Goal: Task Accomplishment & Management: Manage account settings

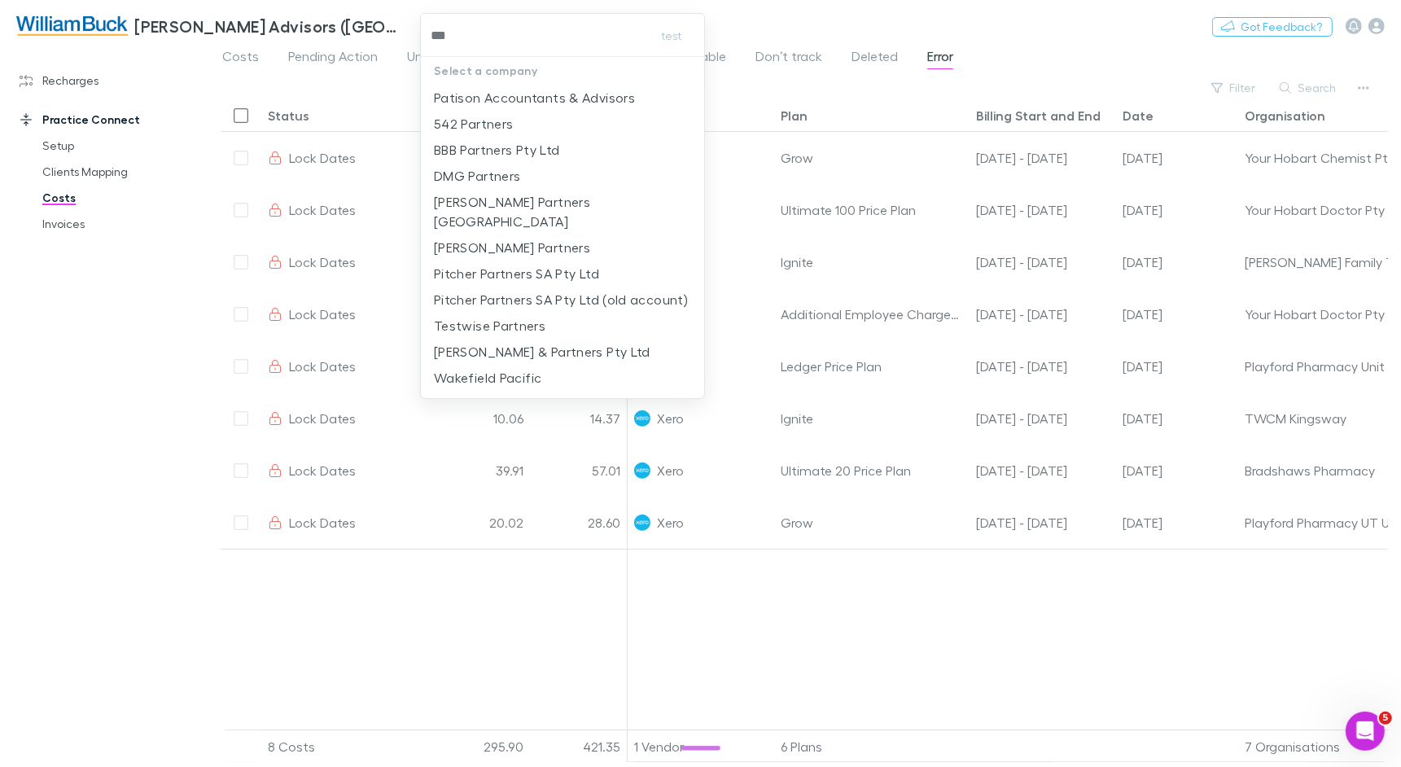
type input "****"
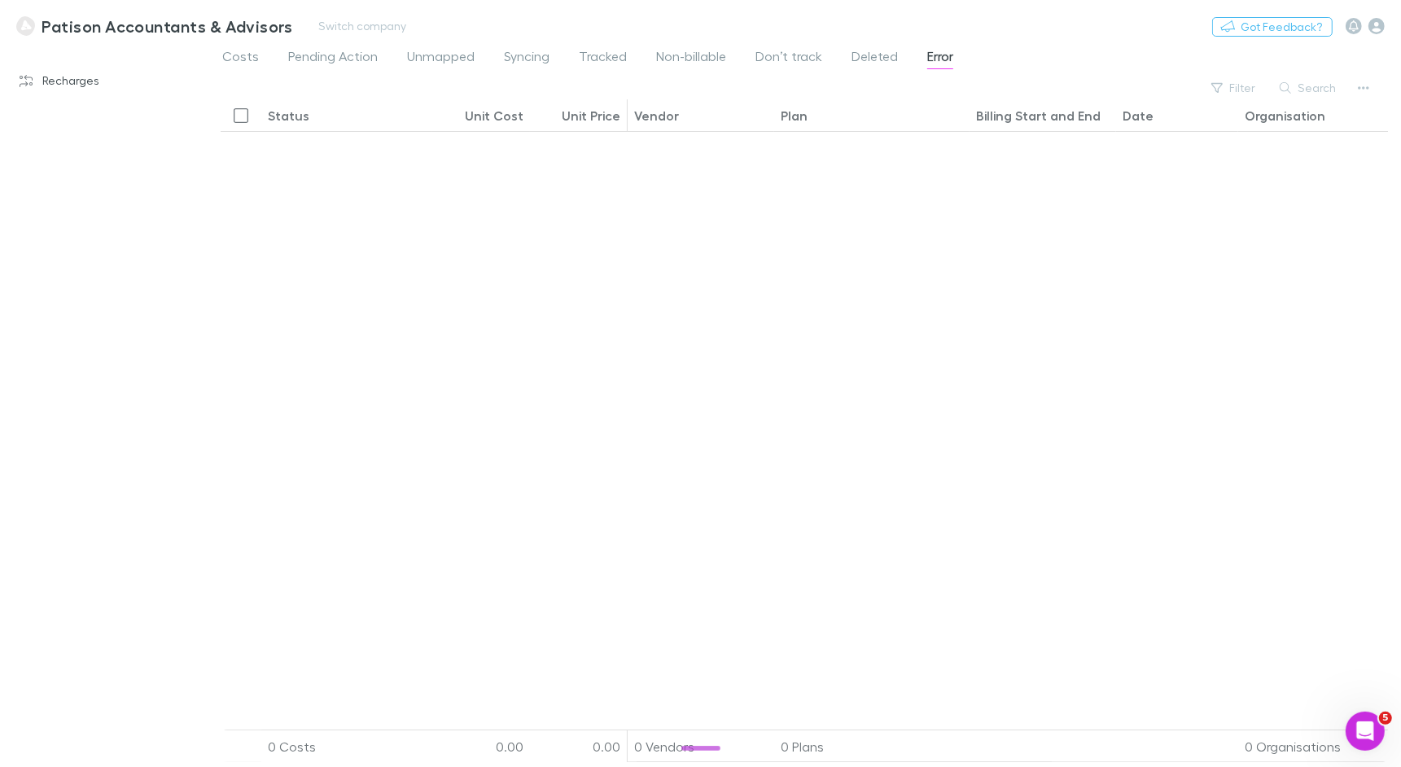
click at [88, 23] on h3 "Patison Accountants & Advisors" at bounding box center [167, 26] width 251 height 20
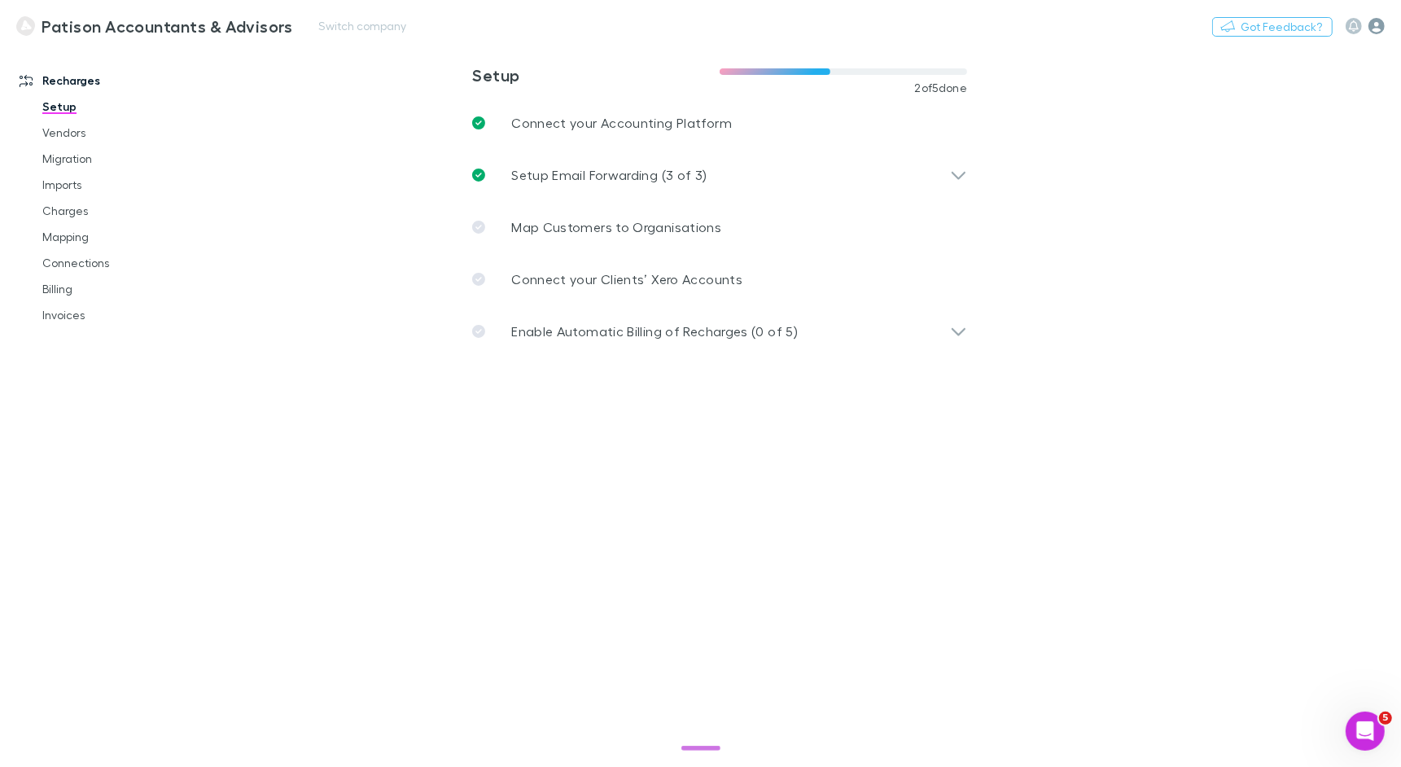
click at [1374, 28] on icon "button" at bounding box center [1377, 26] width 16 height 16
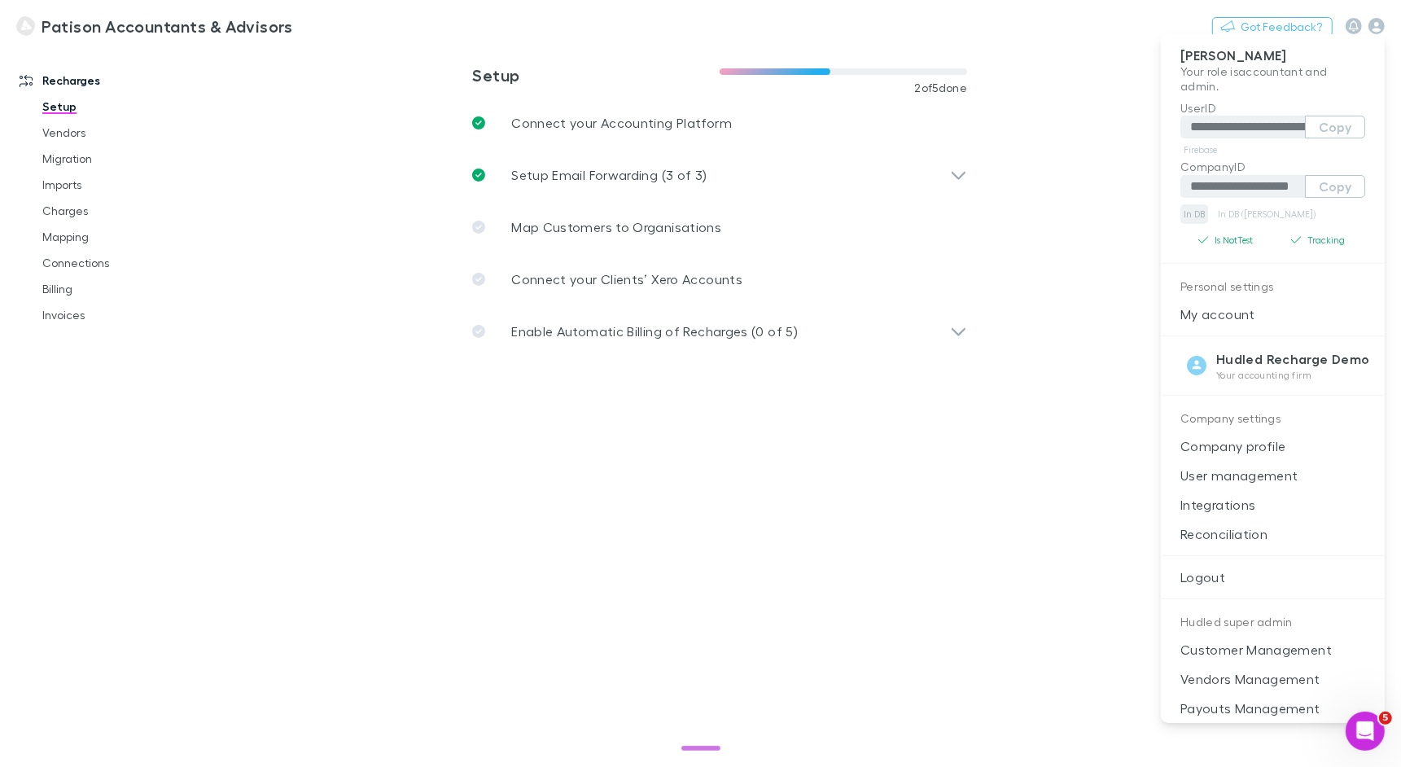
click at [1194, 207] on link "In DB" at bounding box center [1195, 214] width 28 height 20
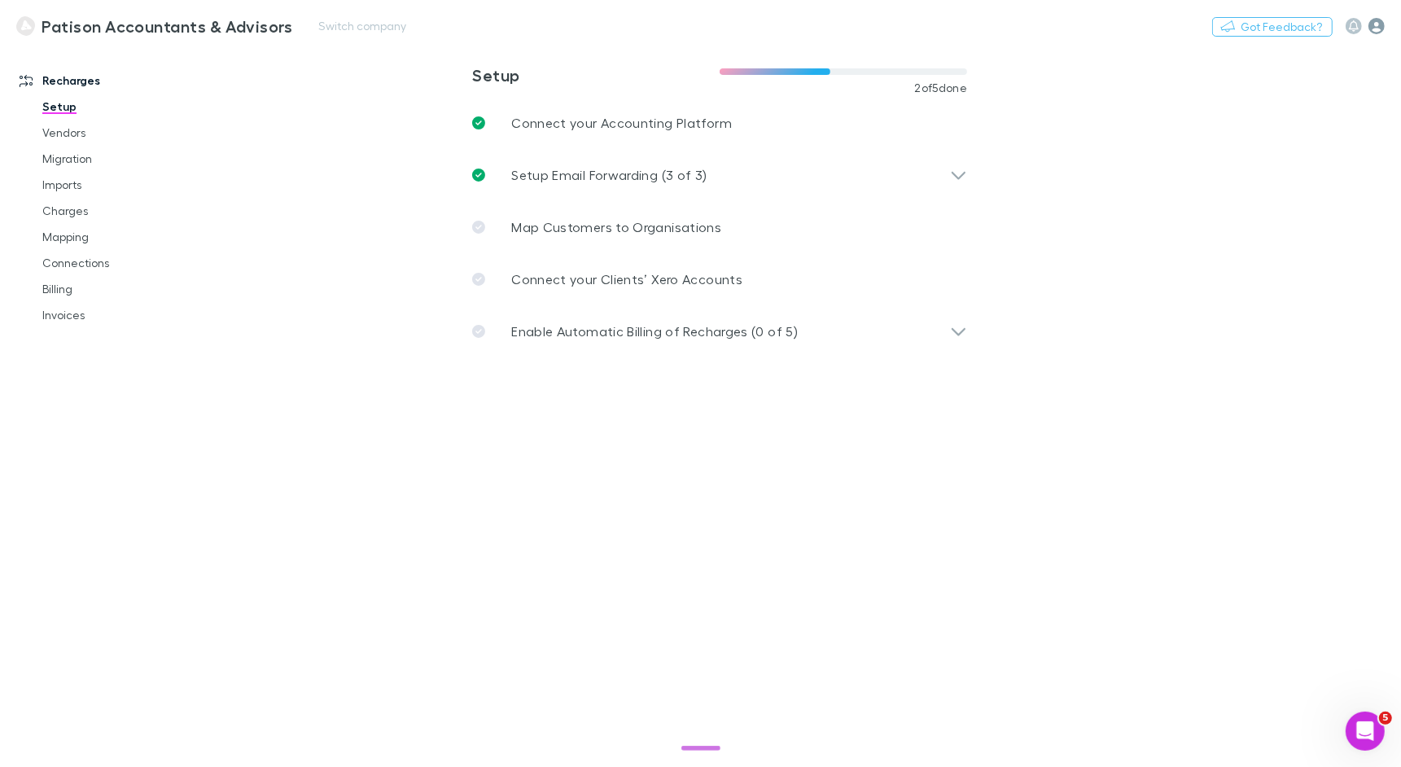
click at [1382, 26] on icon "button" at bounding box center [1377, 26] width 16 height 16
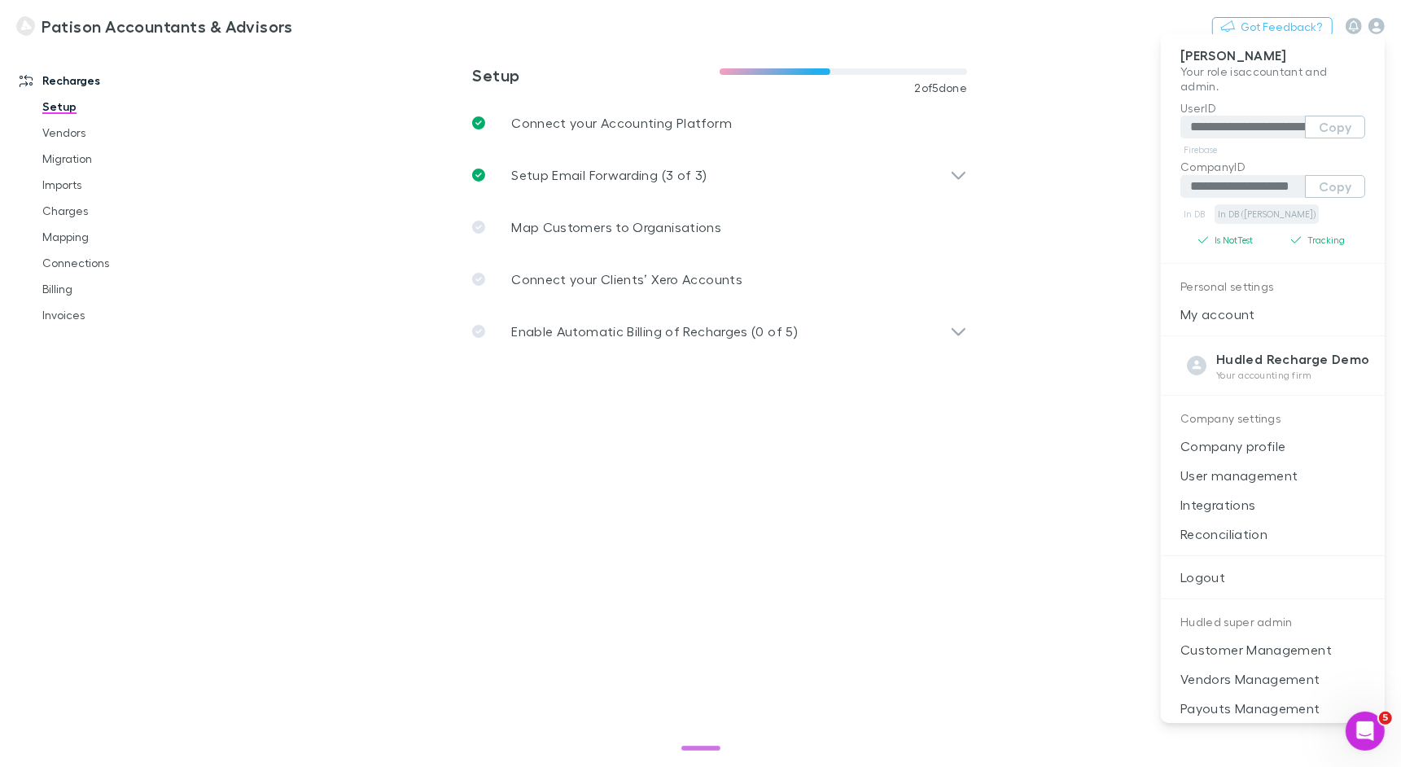
click at [1260, 215] on link "In DB ([PERSON_NAME])" at bounding box center [1267, 214] width 104 height 20
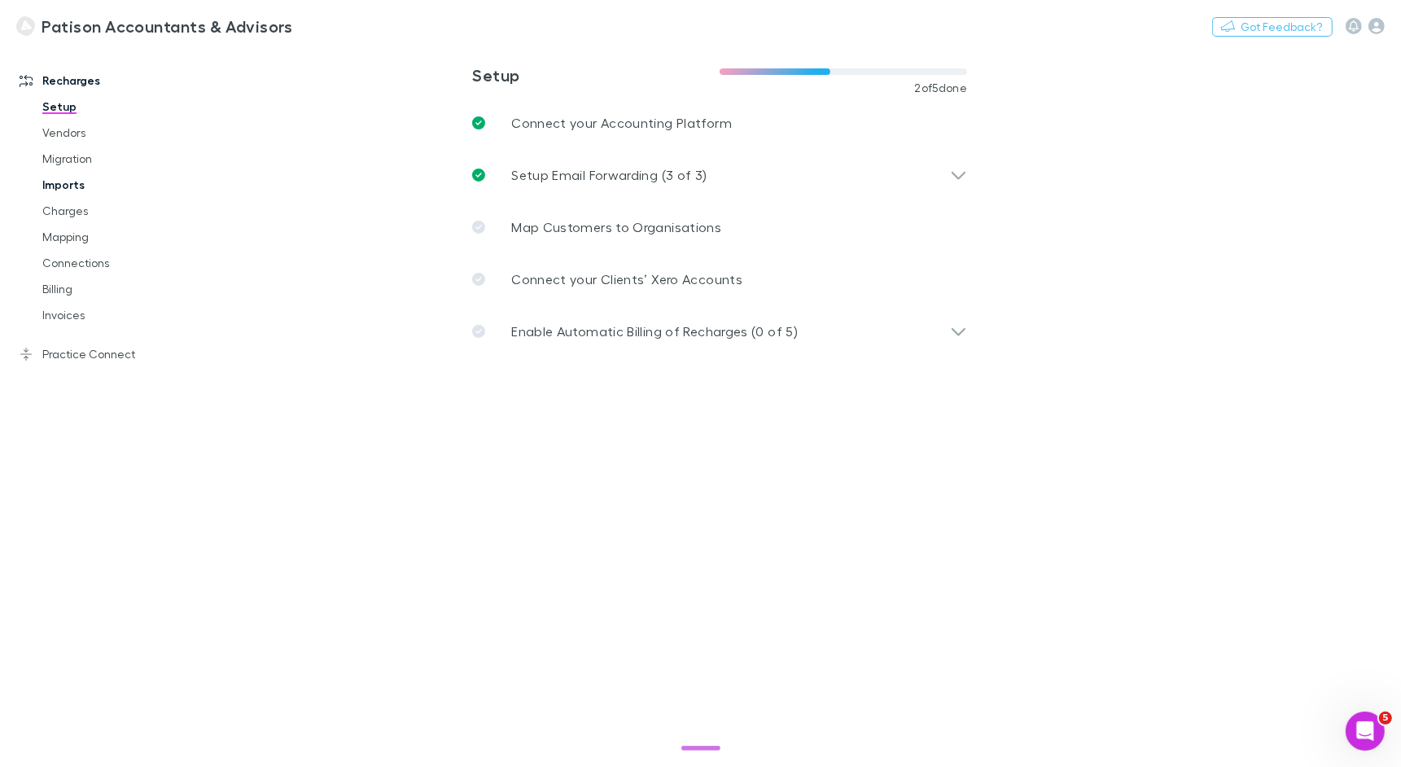
click at [42, 185] on link "Imports" at bounding box center [115, 185] width 178 height 26
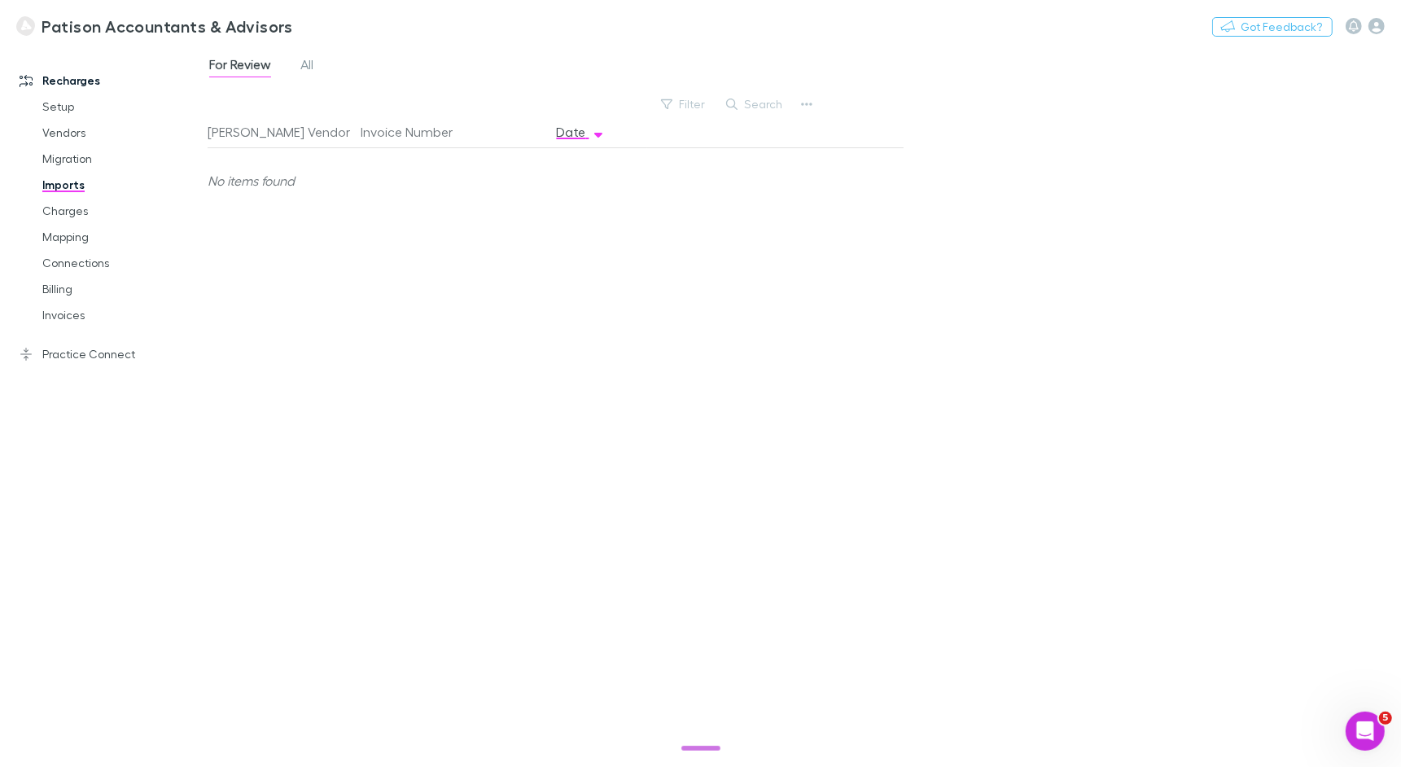
click at [322, 58] on div "For Review All" at bounding box center [268, 67] width 121 height 26
click at [308, 61] on span "All" at bounding box center [306, 66] width 13 height 21
click at [65, 102] on link "Setup" at bounding box center [115, 107] width 178 height 26
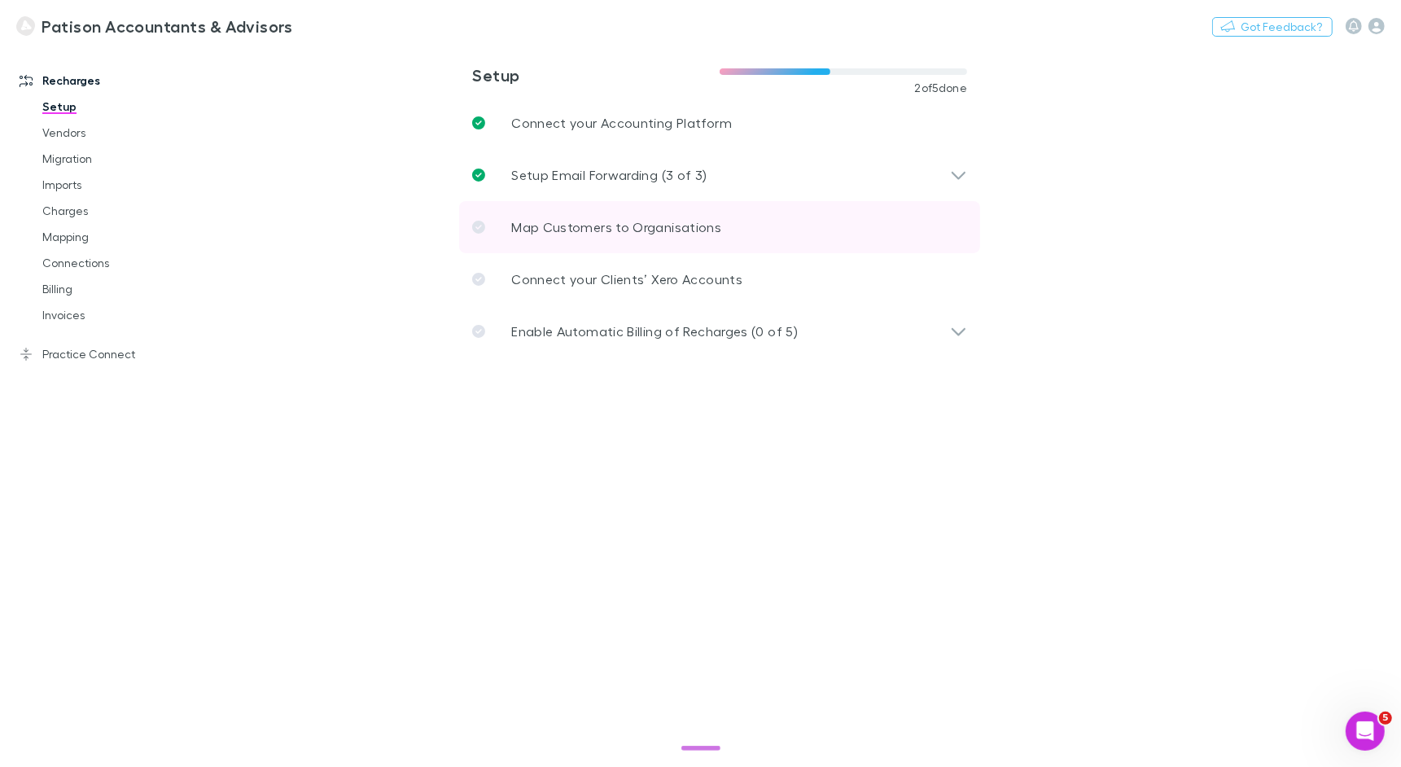
click at [585, 228] on p "Map Customers to Organisations" at bounding box center [616, 227] width 210 height 20
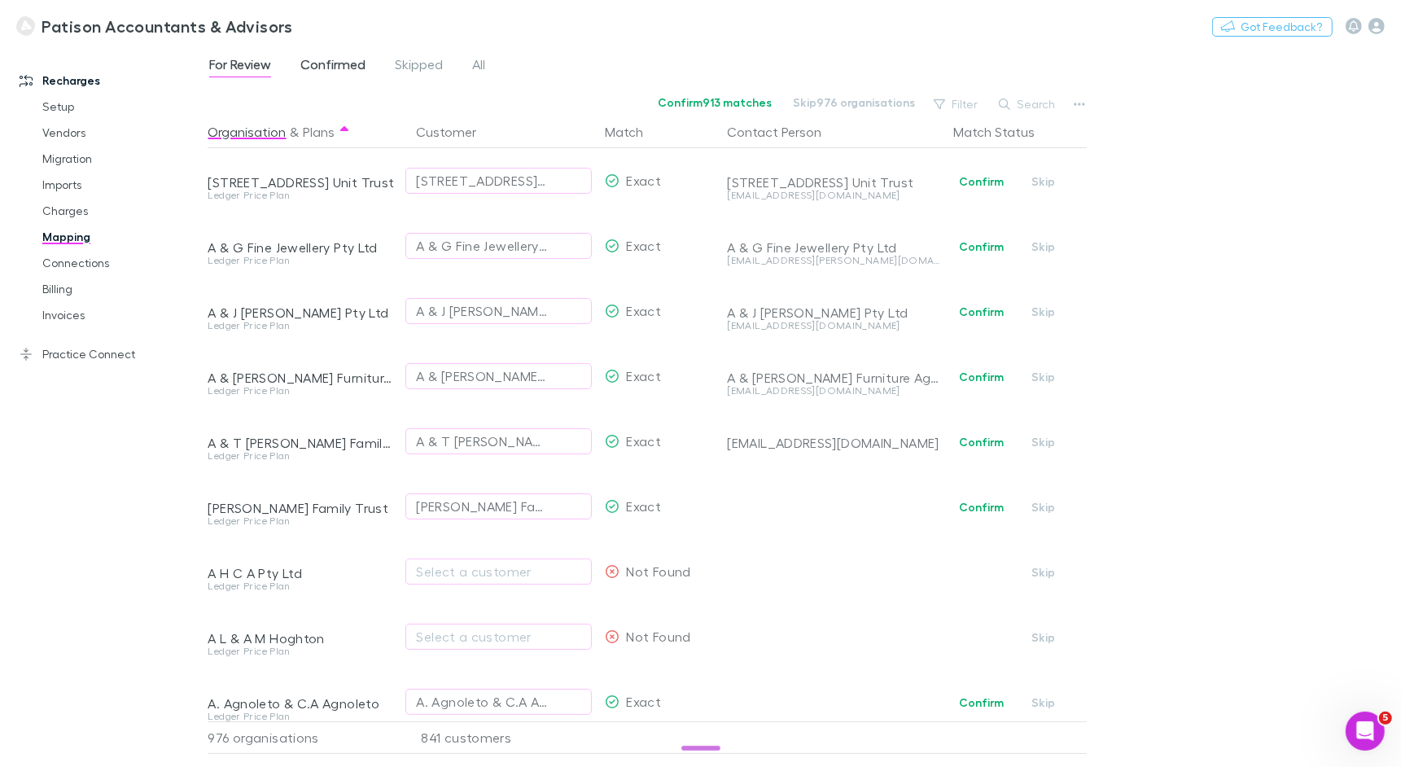
click at [347, 72] on span "Confirmed" at bounding box center [332, 66] width 65 height 21
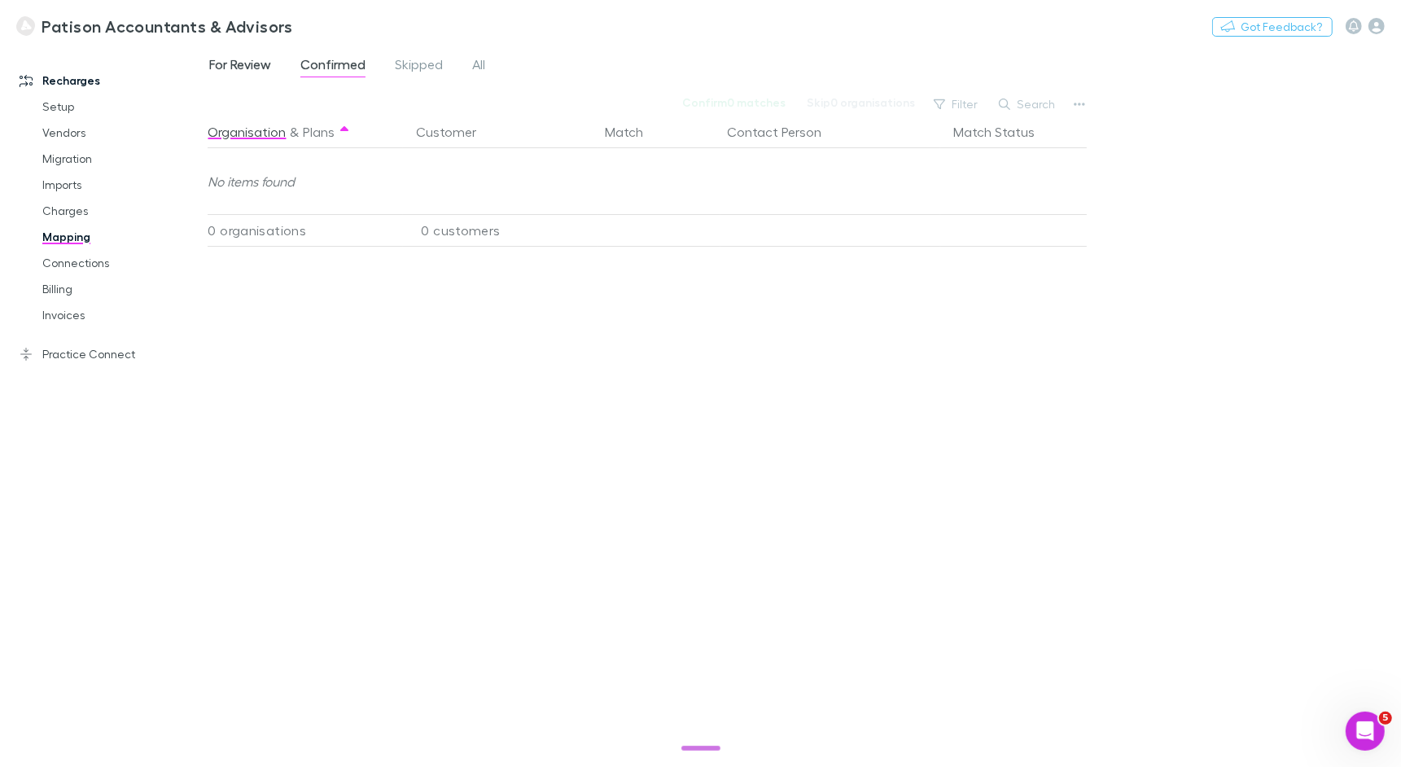
click at [273, 61] on link "For Review" at bounding box center [240, 67] width 65 height 26
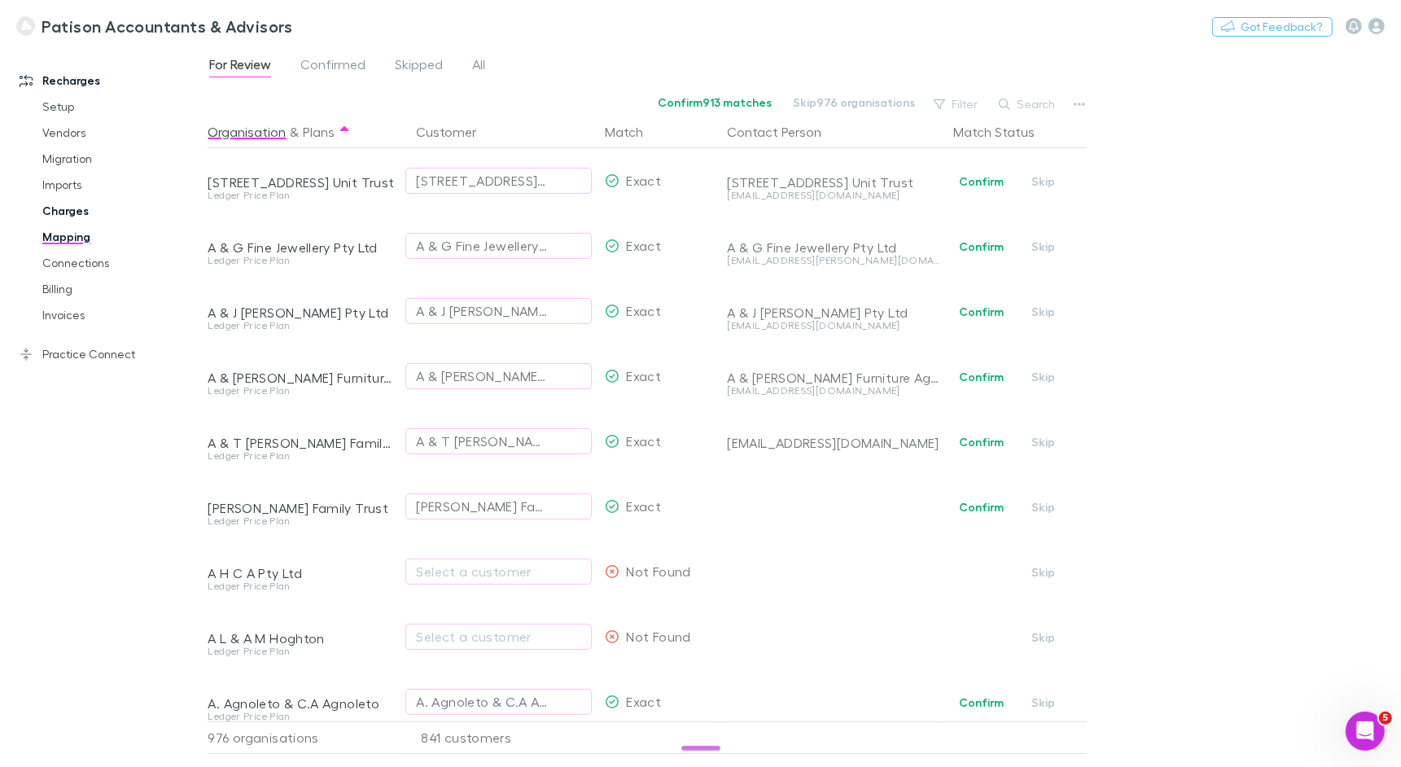
click at [80, 204] on link "Charges" at bounding box center [115, 211] width 178 height 26
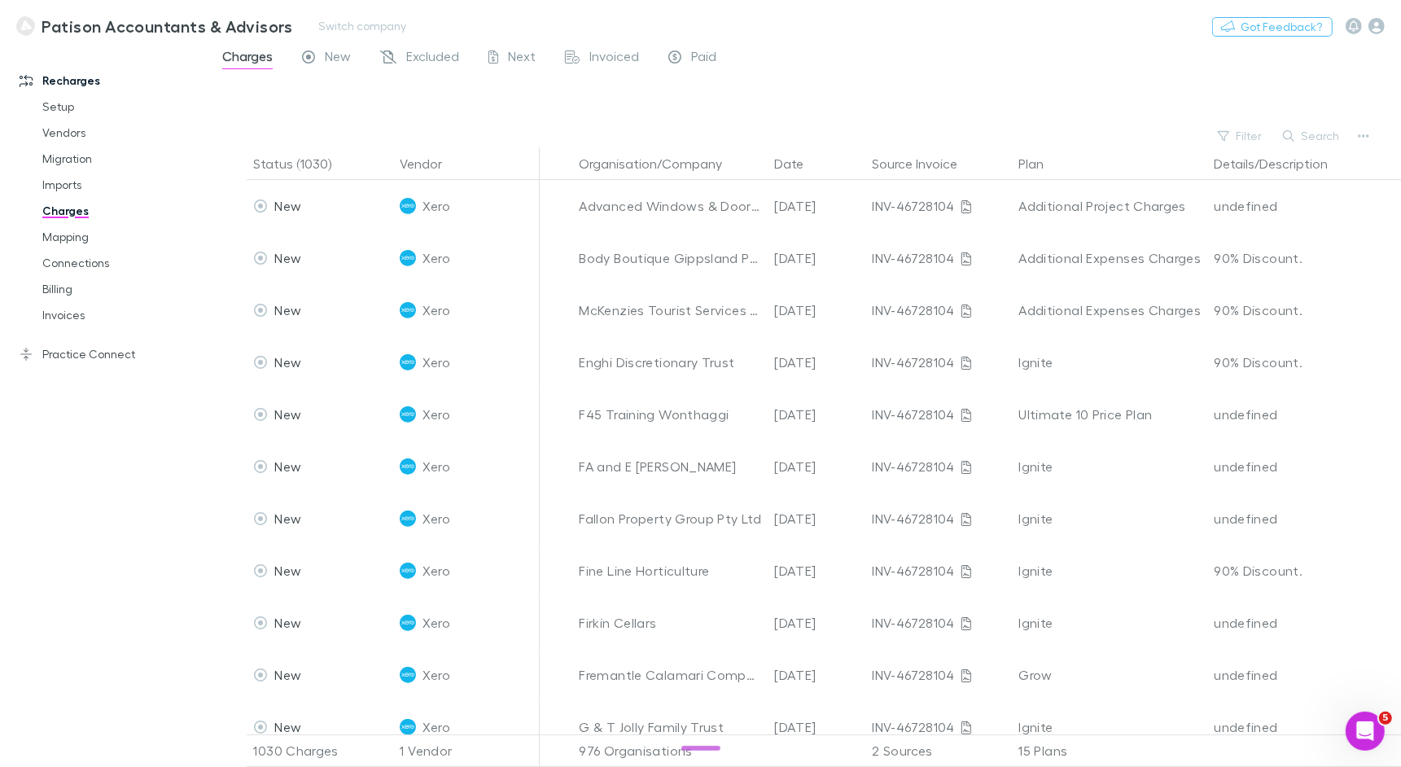
click at [1387, 16] on div "Nothing Got Feedback?" at bounding box center [1306, 25] width 189 height 21
click at [1383, 24] on icon "button" at bounding box center [1377, 26] width 16 height 16
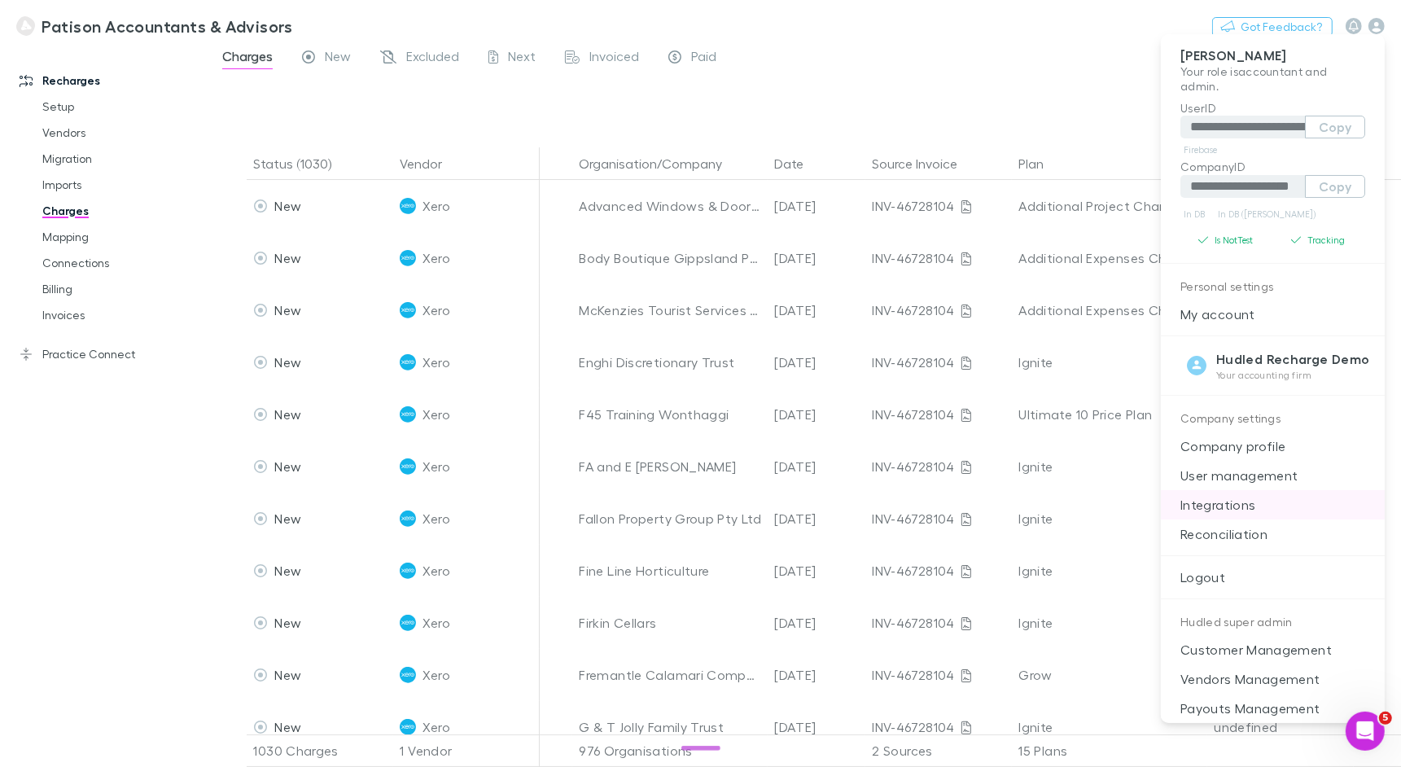
click at [1207, 498] on p "Integrations" at bounding box center [1273, 504] width 224 height 29
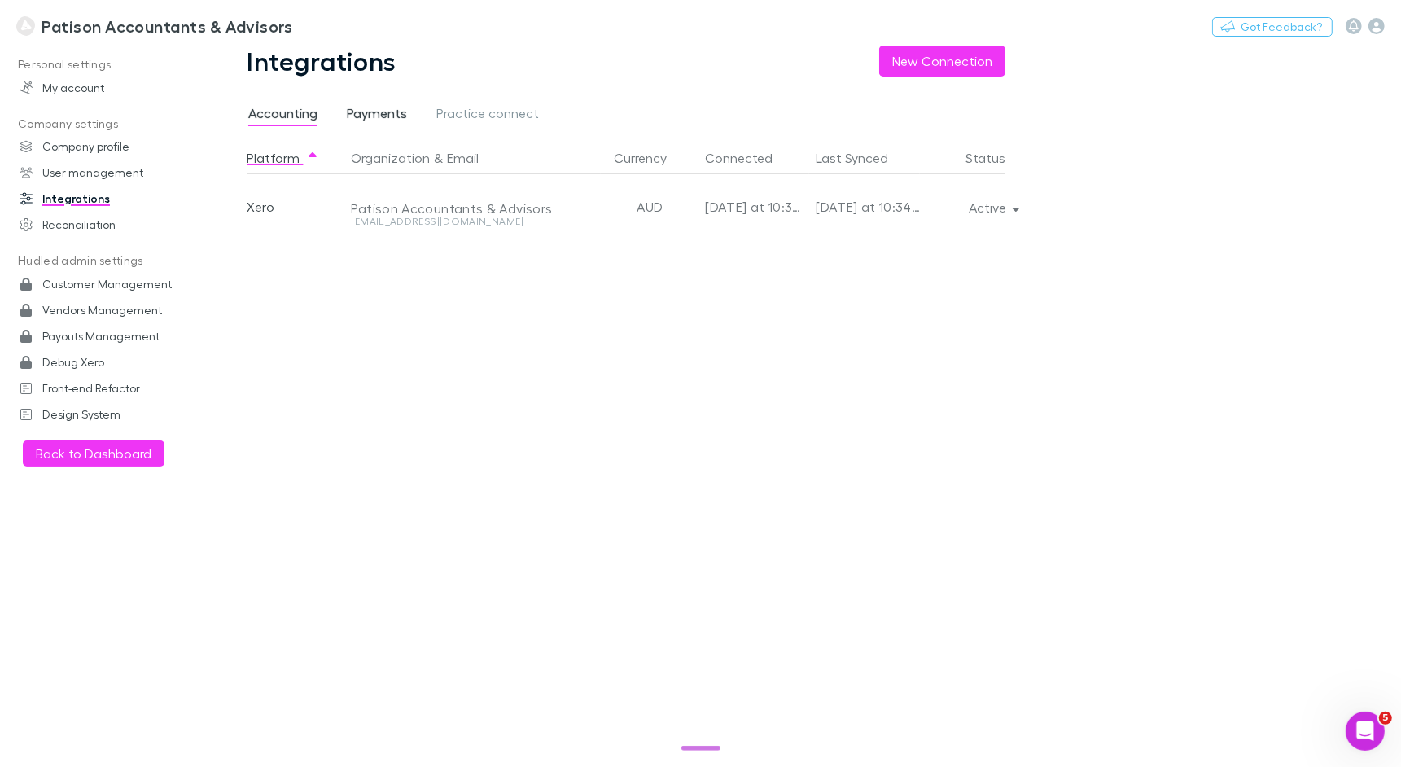
click at [388, 103] on link "Payments" at bounding box center [377, 116] width 64 height 26
click at [294, 113] on span "Accounting" at bounding box center [282, 115] width 69 height 21
click at [124, 17] on h3 "Patison Accountants & Advisors" at bounding box center [167, 26] width 251 height 20
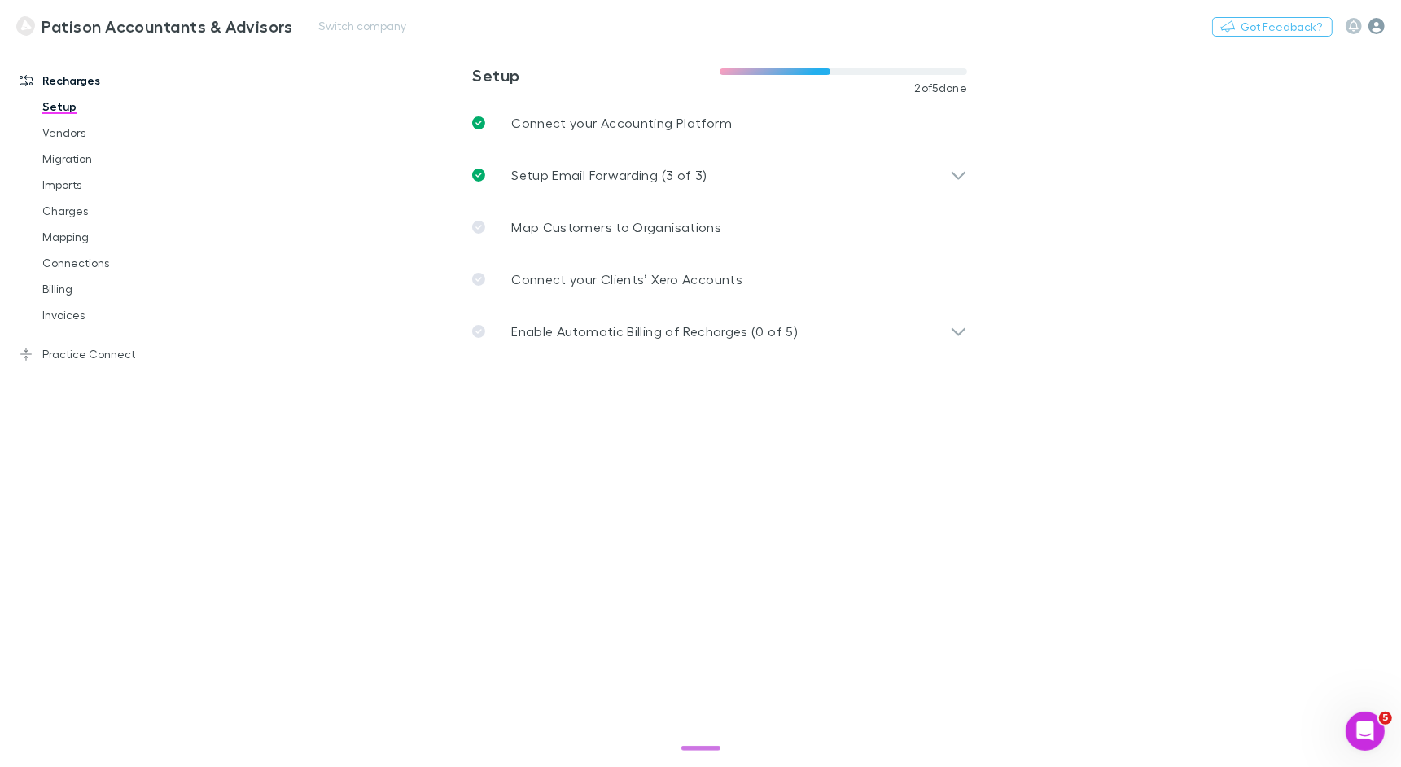
click at [1380, 30] on icon "button" at bounding box center [1377, 26] width 16 height 16
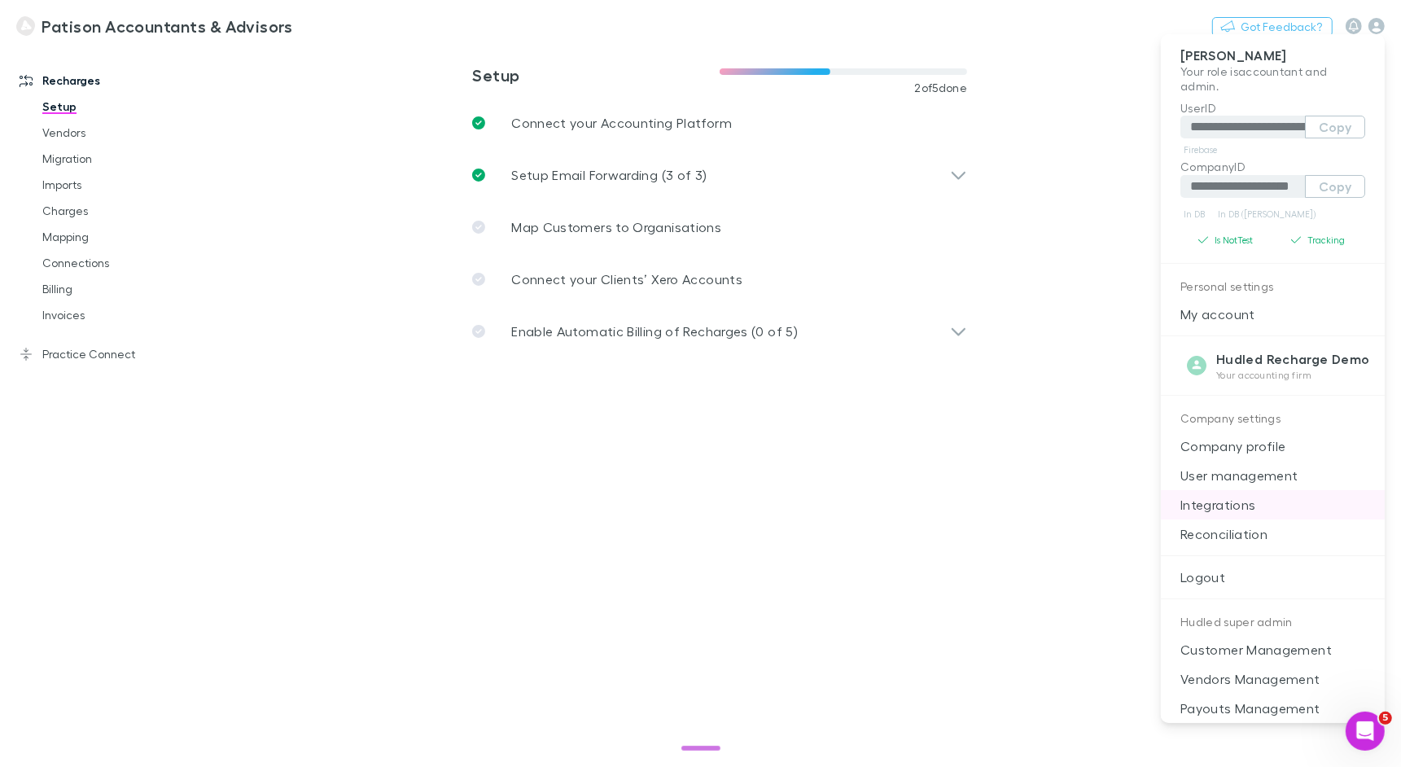
click at [1243, 494] on p "Integrations" at bounding box center [1273, 504] width 224 height 29
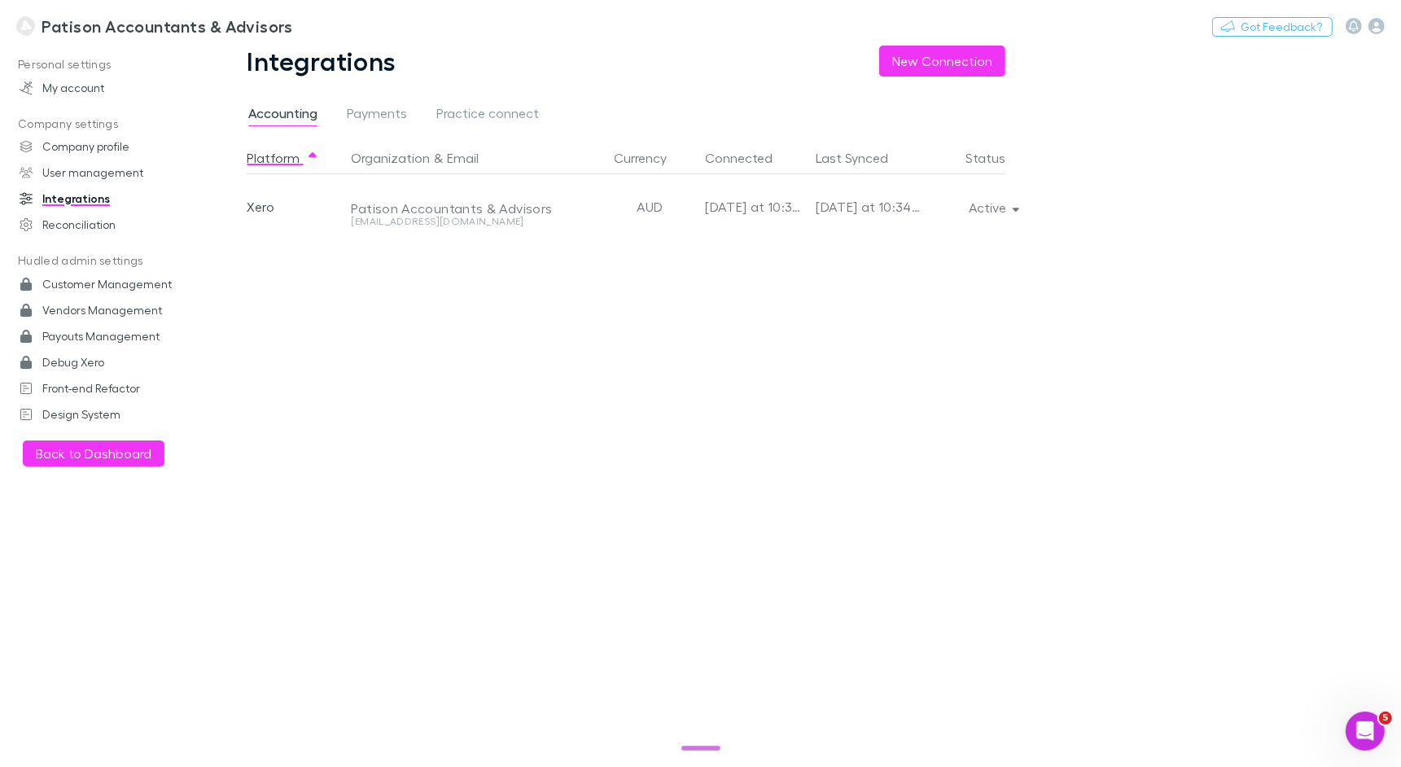
click at [1243, 494] on div "**********" at bounding box center [700, 383] width 1401 height 767
click at [98, 175] on link "User management" at bounding box center [103, 173] width 201 height 26
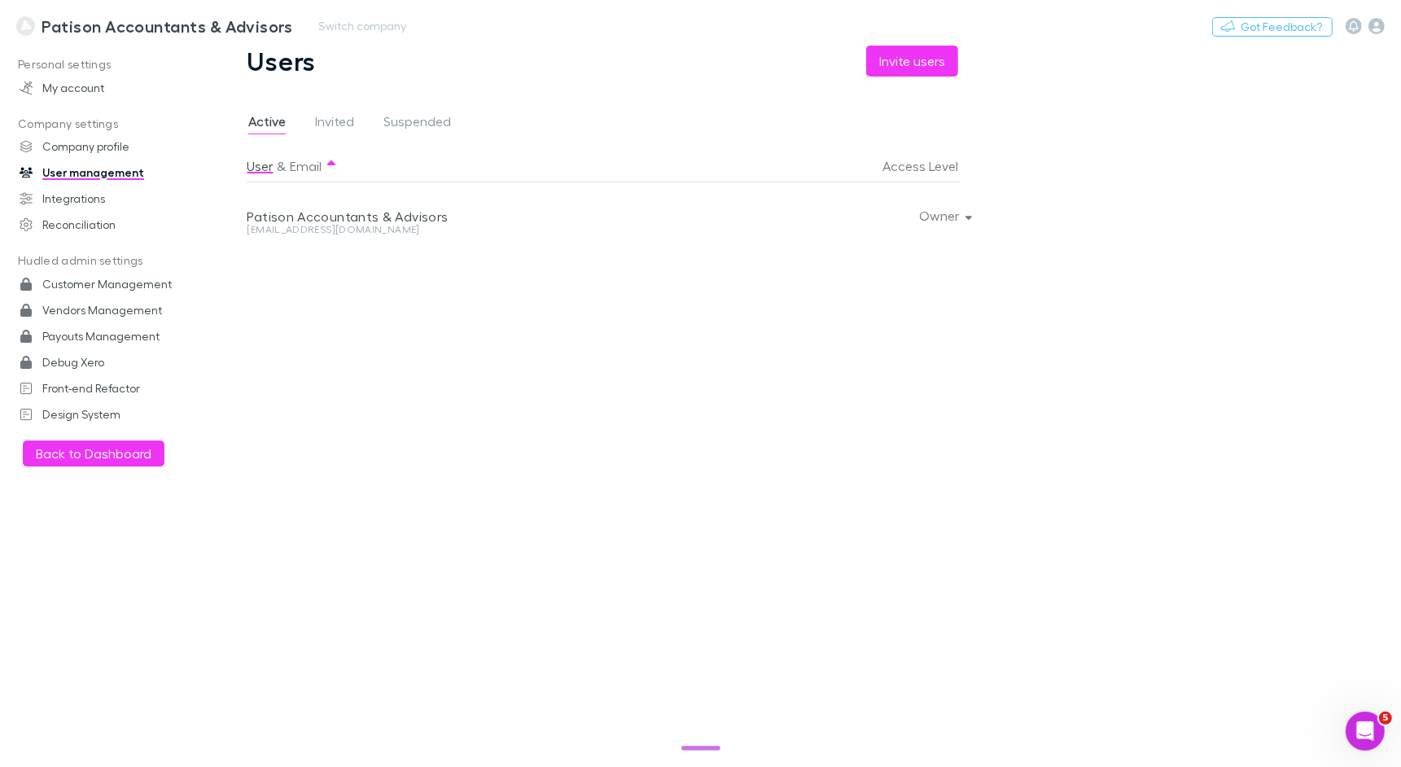
click at [95, 33] on h3 "Patison Accountants & Advisors" at bounding box center [167, 26] width 251 height 20
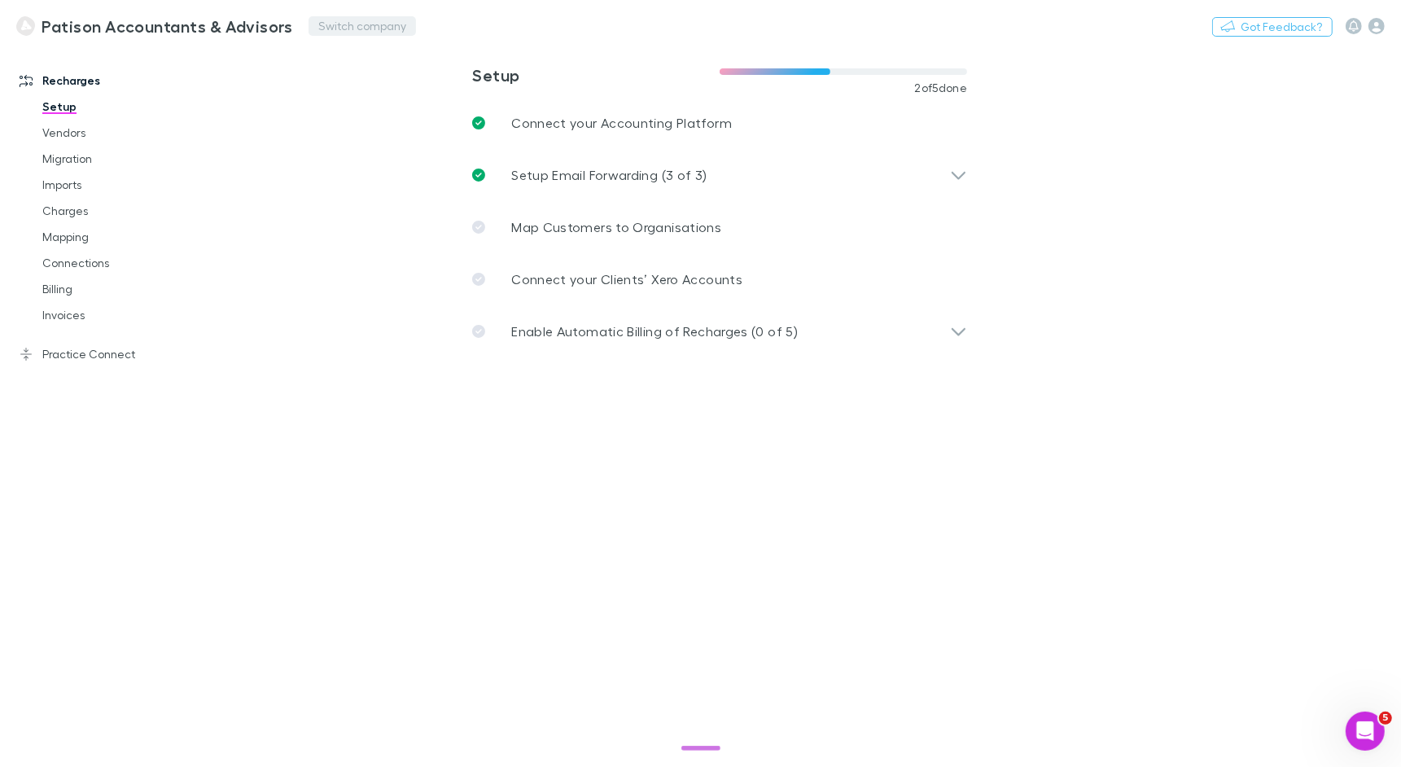
click at [352, 24] on button "Switch company" at bounding box center [362, 26] width 107 height 20
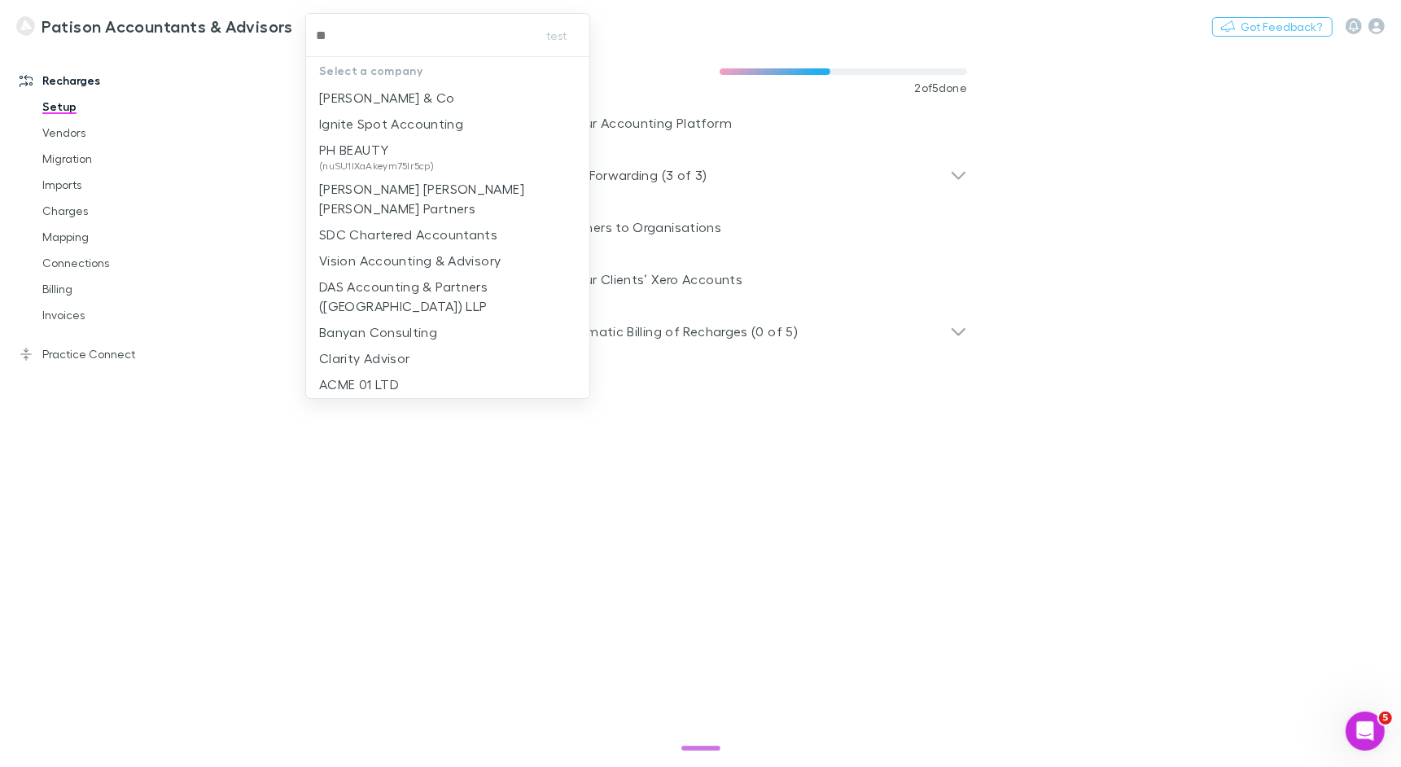
type input "***"
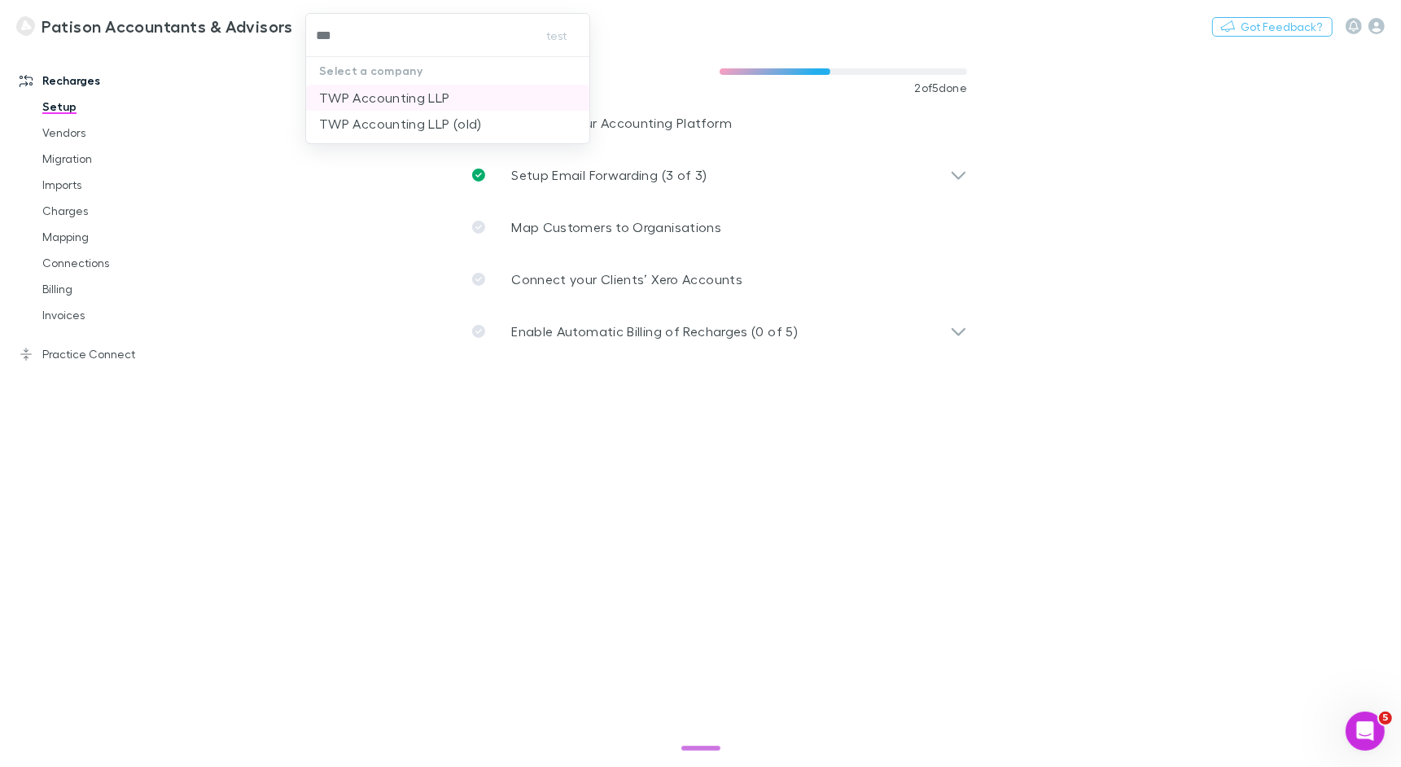
click at [394, 88] on p "TWP Accounting LLP" at bounding box center [384, 98] width 131 height 20
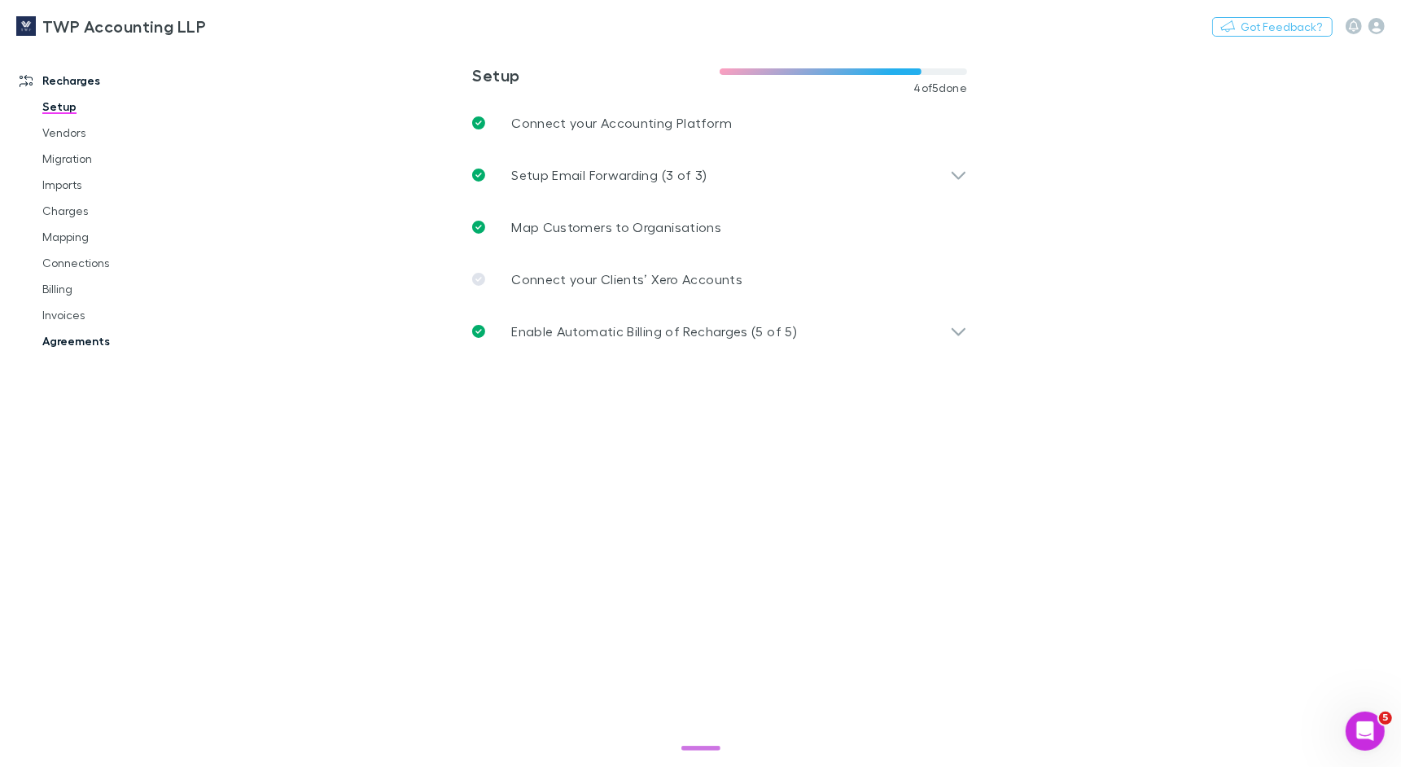
click at [97, 337] on link "Agreements" at bounding box center [115, 341] width 178 height 26
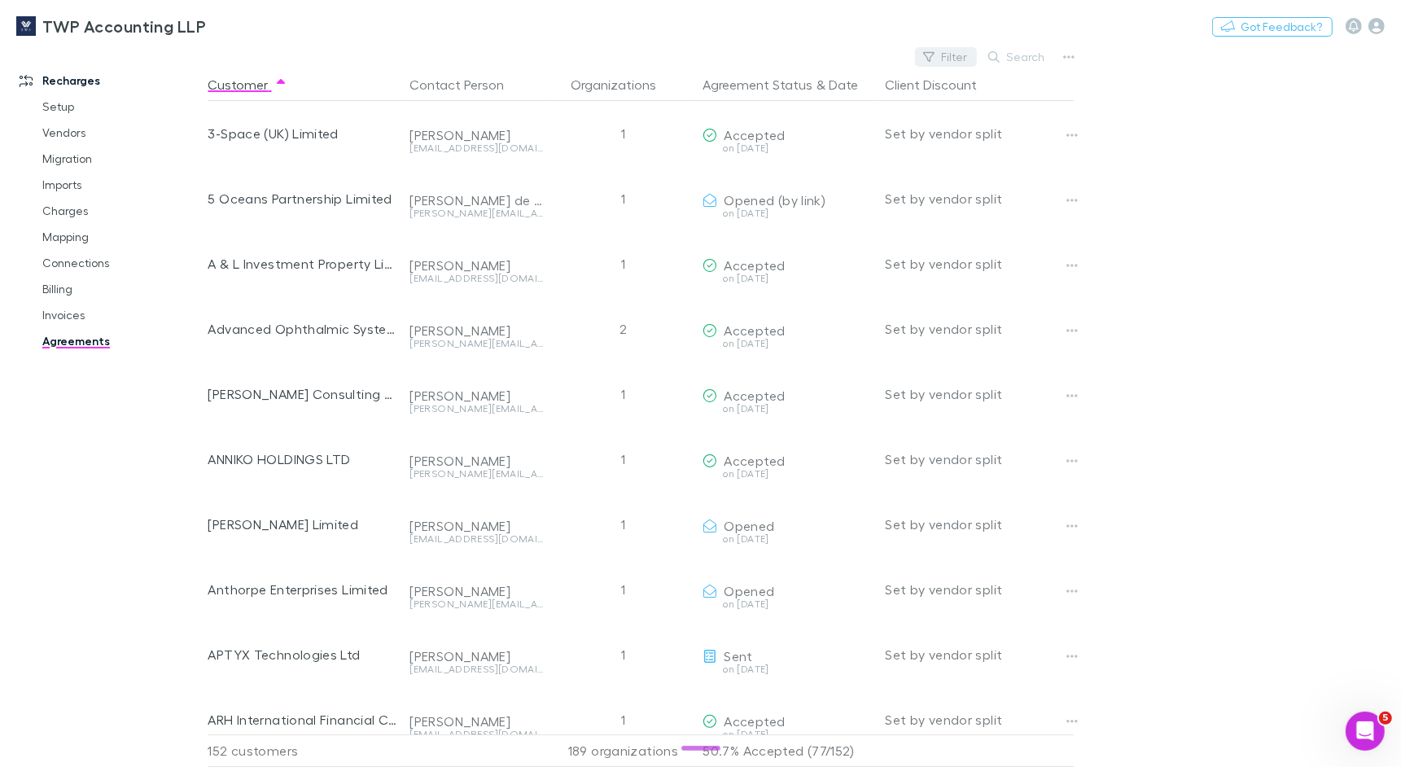
click at [952, 63] on button "Filter" at bounding box center [946, 57] width 62 height 20
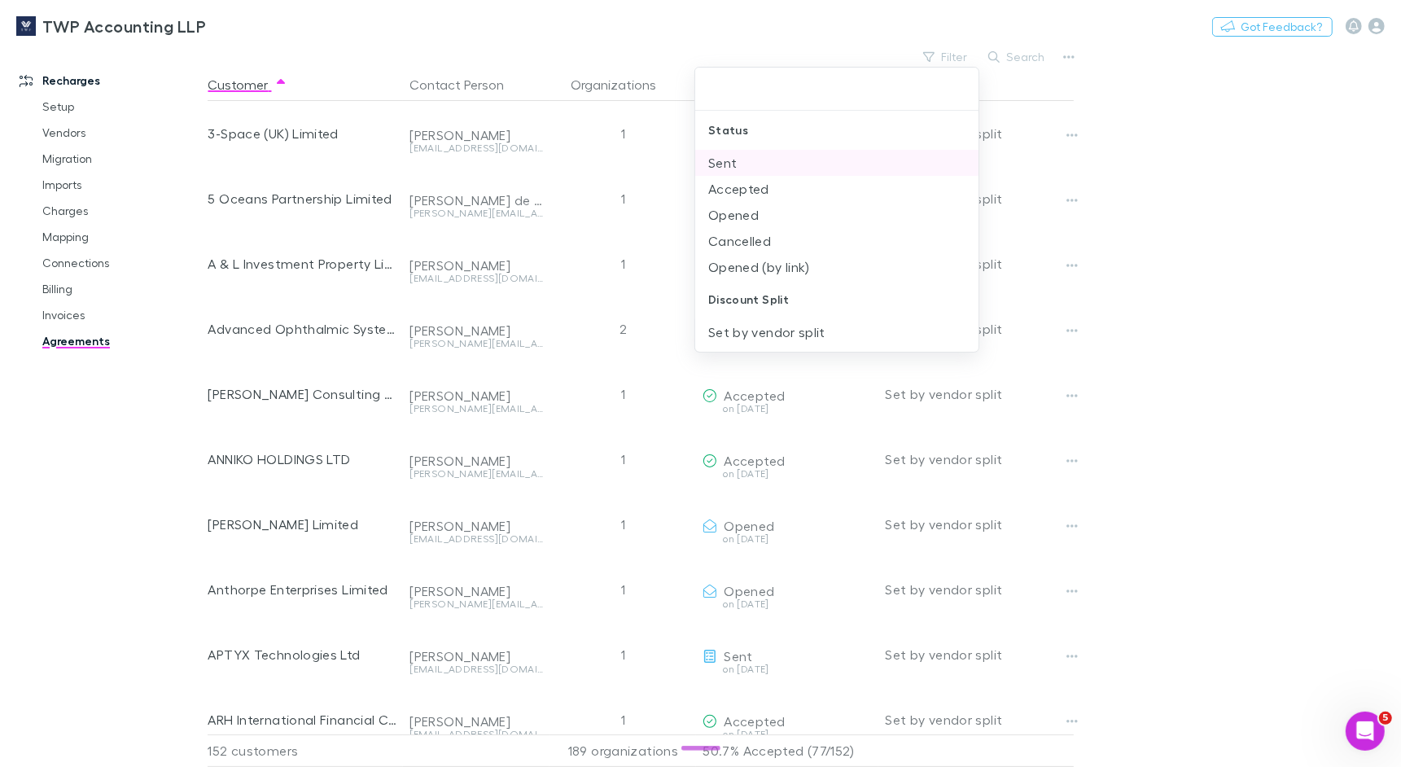
click at [800, 151] on li "Sent" at bounding box center [837, 163] width 284 height 26
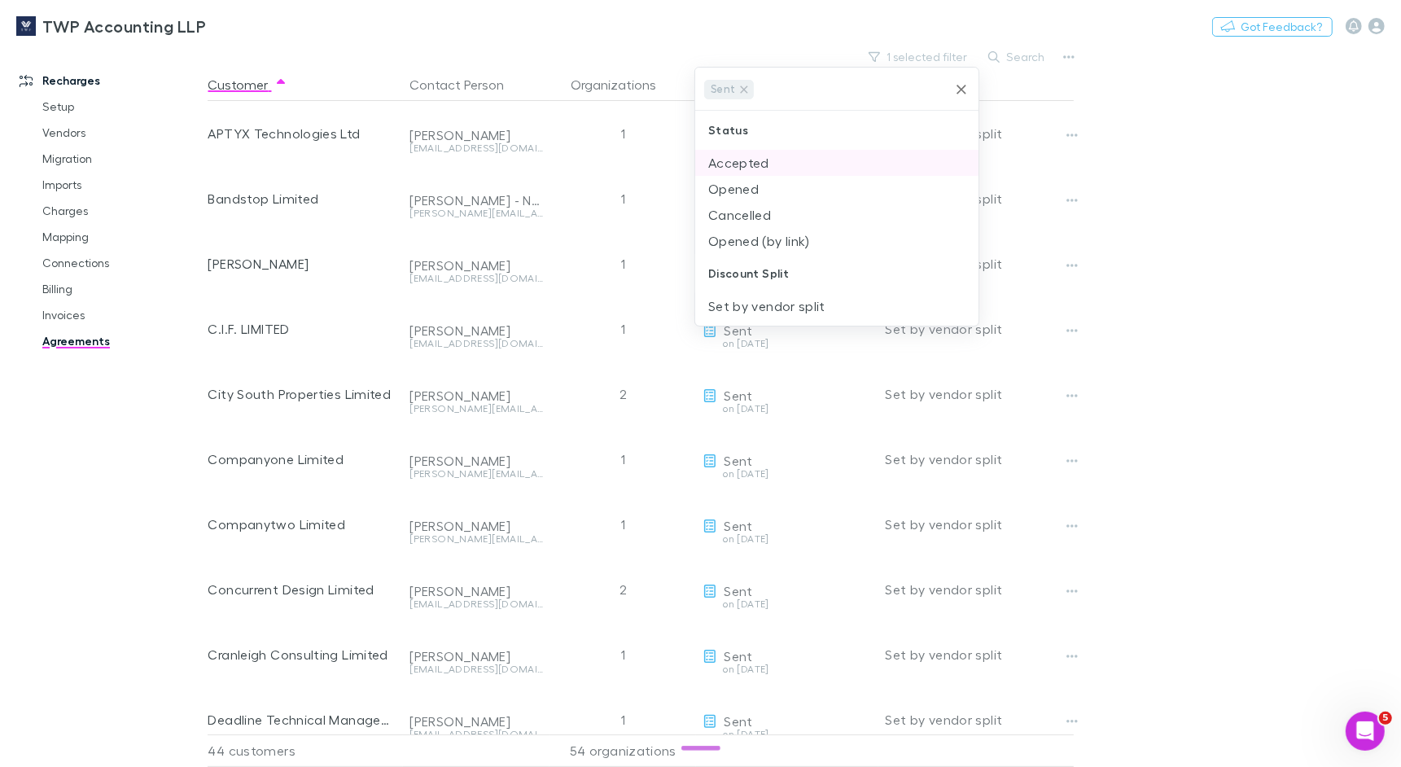
click at [775, 160] on li "Accepted" at bounding box center [837, 163] width 284 height 26
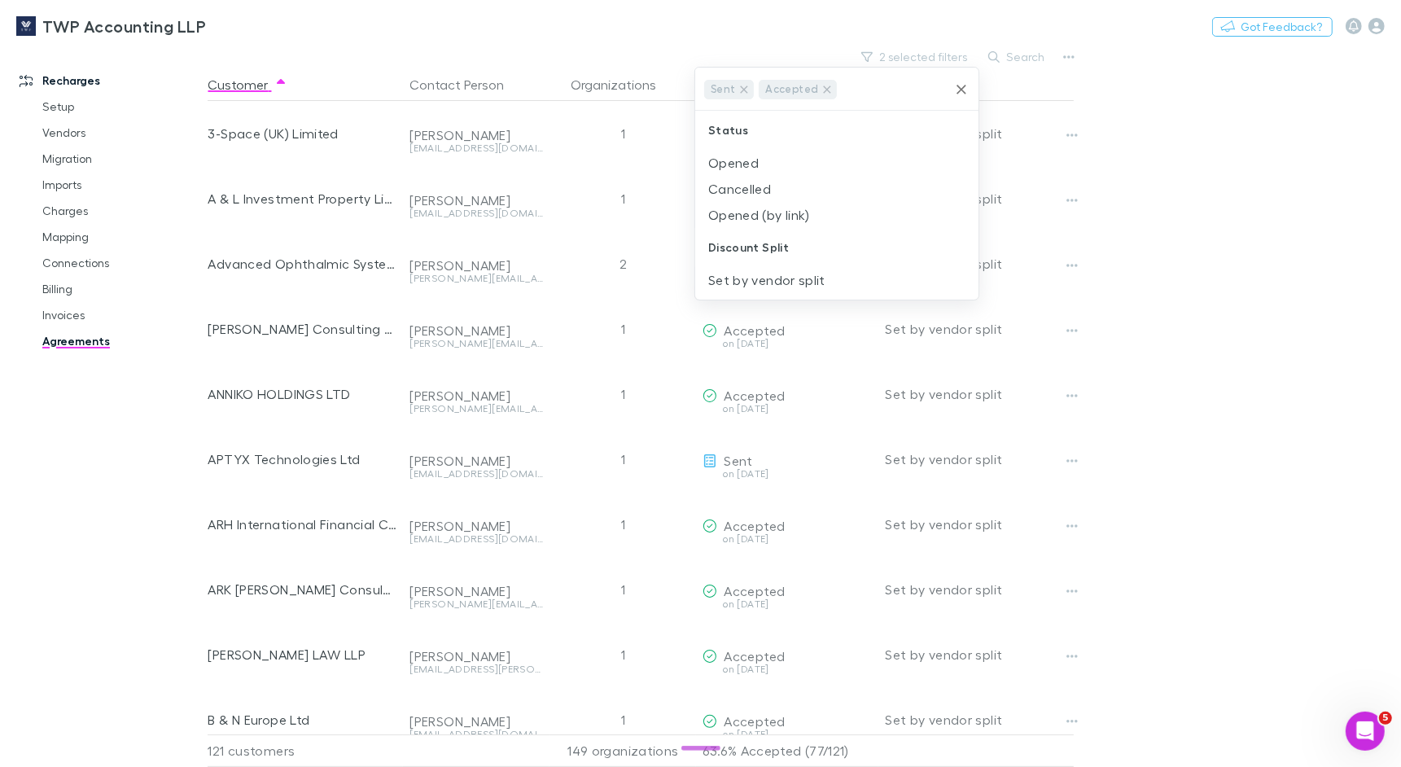
click at [775, 160] on li "Opened" at bounding box center [837, 163] width 284 height 26
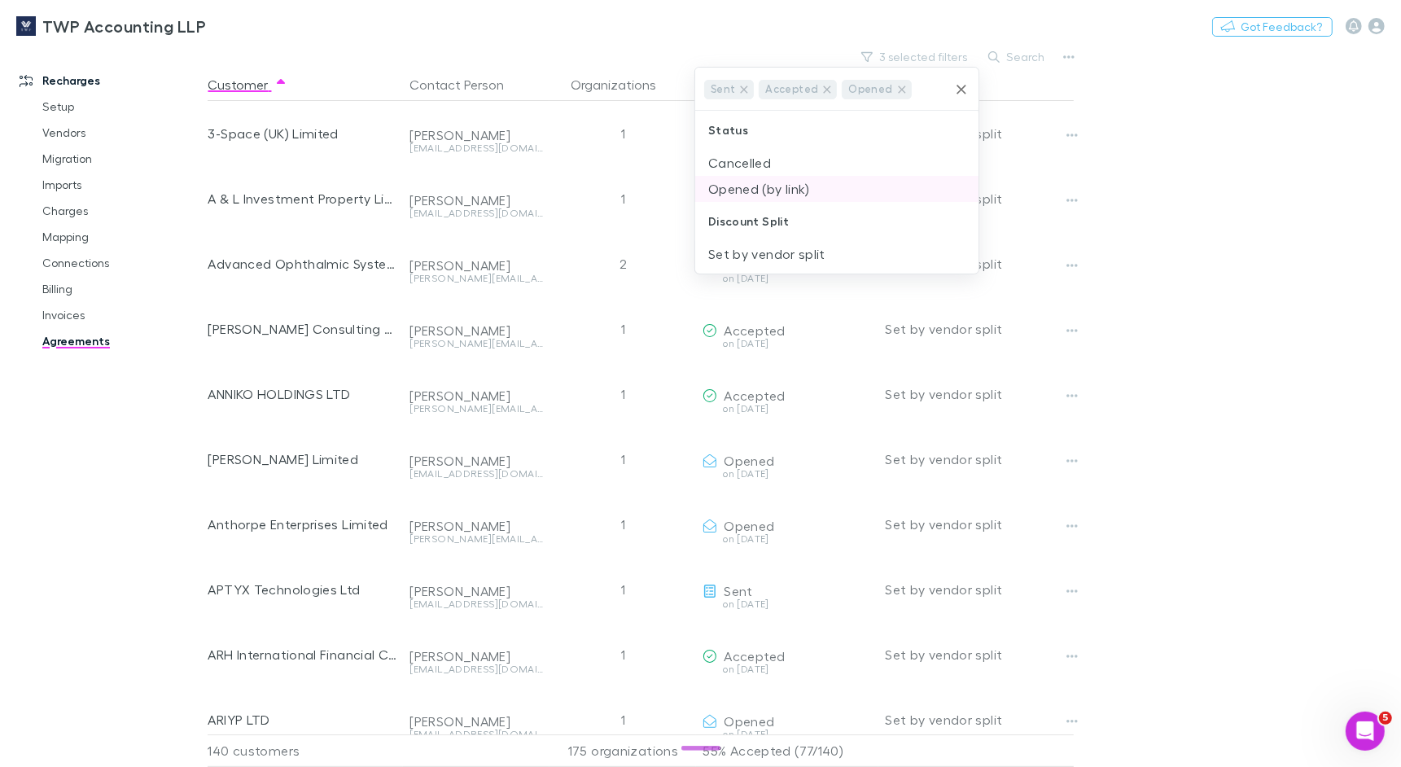
click at [778, 189] on li "Opened (by link)" at bounding box center [837, 189] width 284 height 26
